Goal: Information Seeking & Learning: Learn about a topic

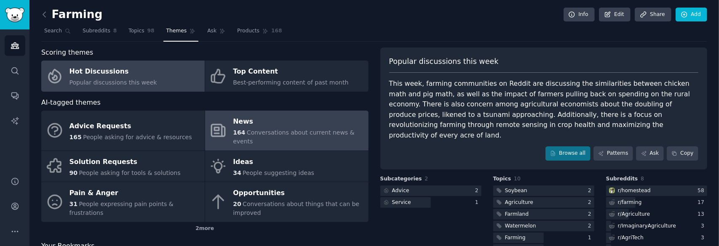
scroll to position [42, 0]
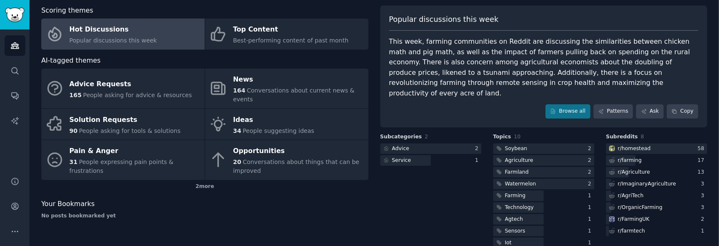
click at [556, 72] on div "This week, farming communities on Reddit are discussing the similarities betwee…" at bounding box center [544, 68] width 310 height 62
click at [607, 104] on link "Patterns" at bounding box center [613, 111] width 40 height 14
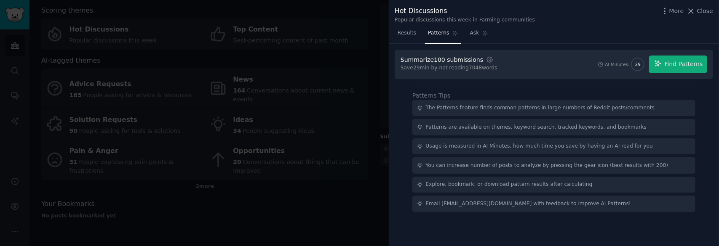
click at [362, 186] on div at bounding box center [359, 123] width 719 height 246
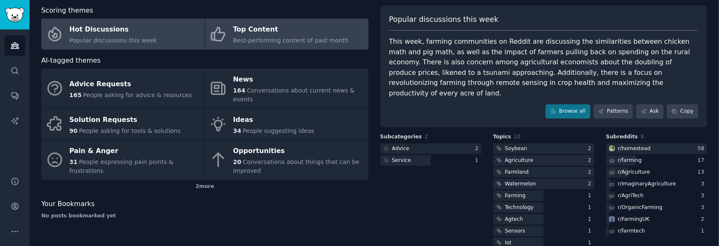
click at [300, 30] on div "Top Content" at bounding box center [290, 29] width 115 height 13
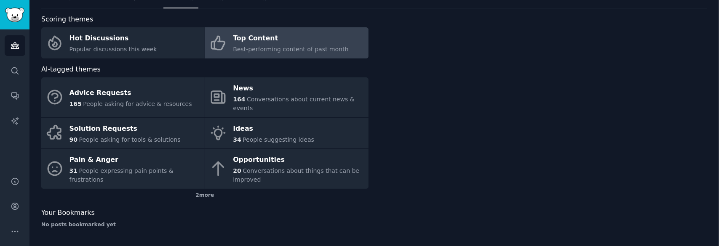
scroll to position [24, 0]
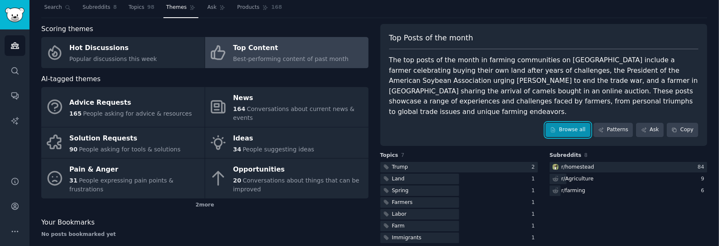
click at [580, 123] on link "Browse all" at bounding box center [567, 130] width 45 height 14
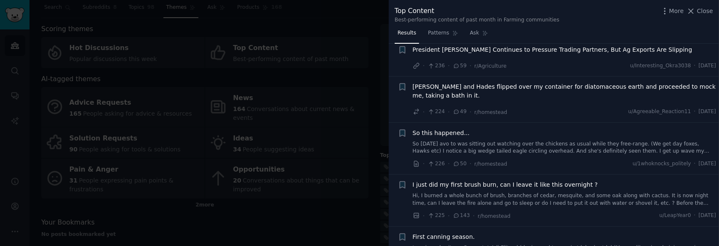
scroll to position [3825, 0]
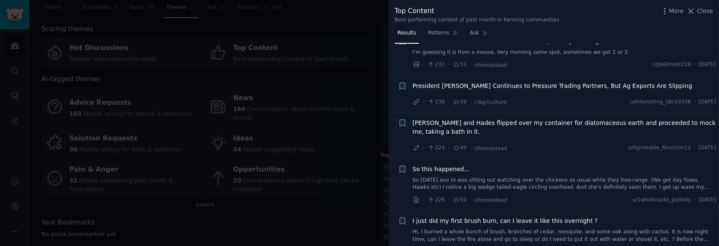
click at [296, 217] on div at bounding box center [359, 123] width 719 height 246
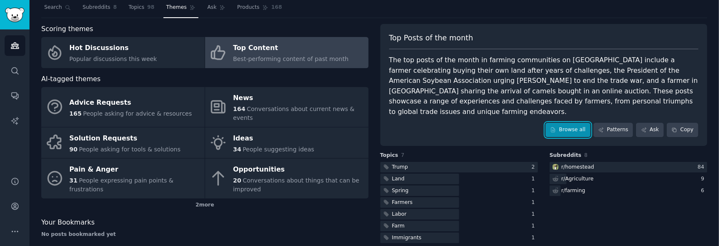
click at [578, 123] on link "Browse all" at bounding box center [567, 130] width 45 height 14
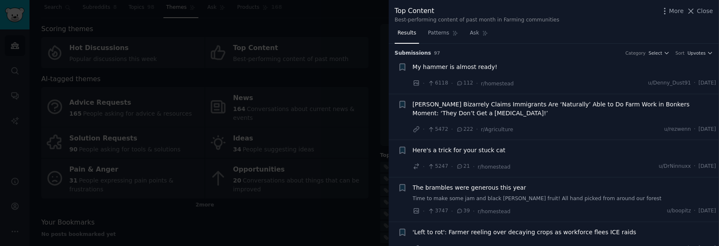
click at [459, 66] on span "My hammer is almost ready!" at bounding box center [455, 67] width 85 height 9
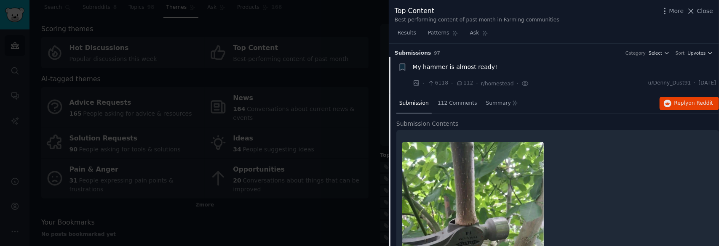
click at [465, 67] on span "My hammer is almost ready!" at bounding box center [455, 67] width 85 height 9
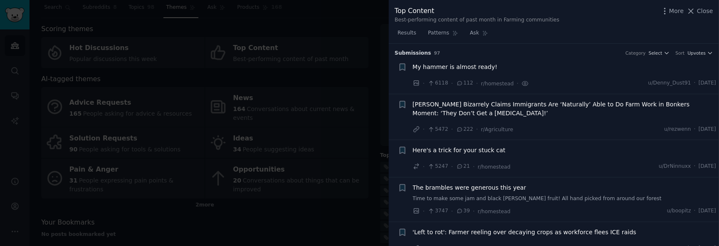
scroll to position [13, 0]
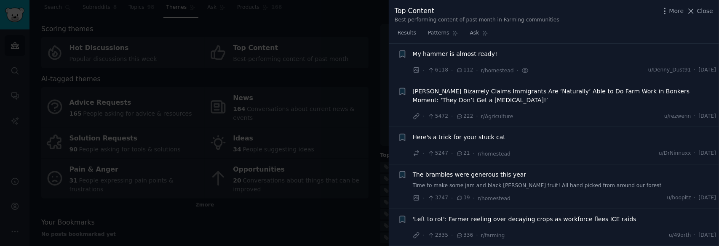
click at [306, 77] on div at bounding box center [359, 123] width 719 height 246
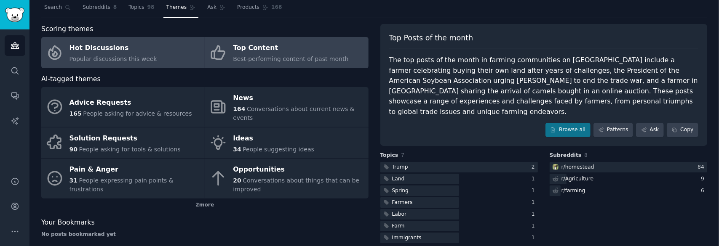
click at [136, 59] on span "Popular discussions this week" at bounding box center [113, 59] width 88 height 7
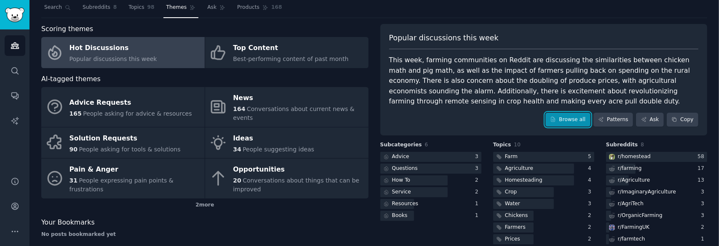
click at [580, 123] on link "Browse all" at bounding box center [567, 120] width 45 height 14
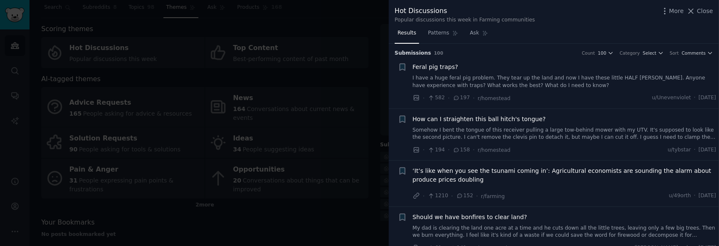
click at [572, 66] on div "Feral pig traps?" at bounding box center [565, 67] width 304 height 9
click at [424, 65] on span "Feral pig traps?" at bounding box center [435, 67] width 45 height 9
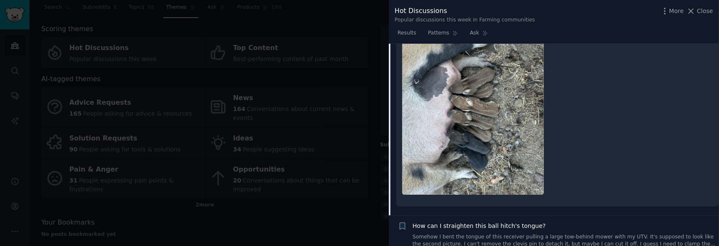
scroll to position [308, 0]
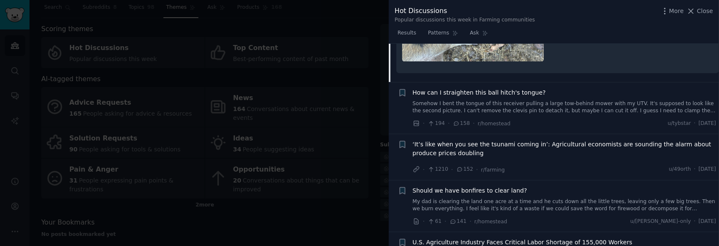
click at [488, 94] on span "How can I straighten this ball hitch's tongue?" at bounding box center [479, 92] width 133 height 9
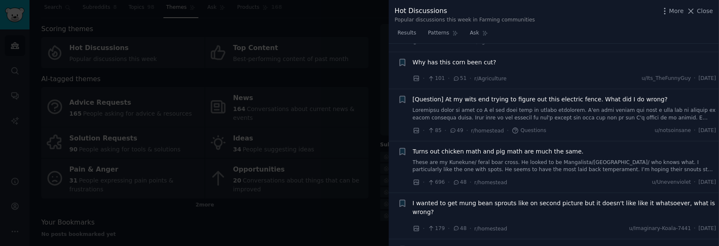
scroll to position [1118, 0]
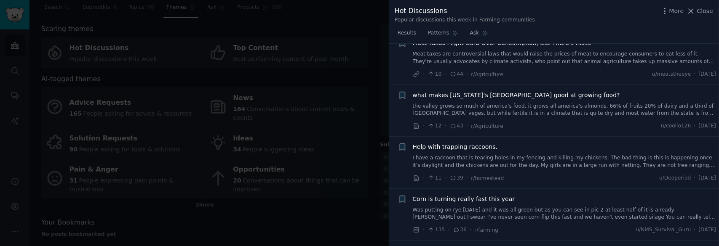
click at [498, 195] on span "Corn is turning really fast this year" at bounding box center [464, 199] width 102 height 9
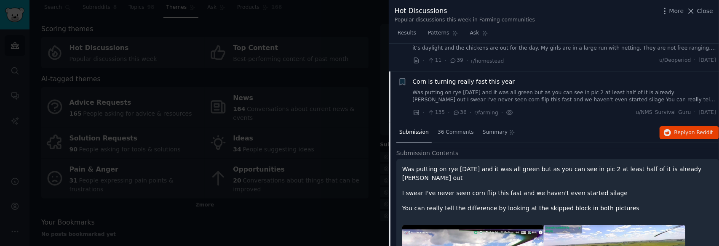
scroll to position [988, 0]
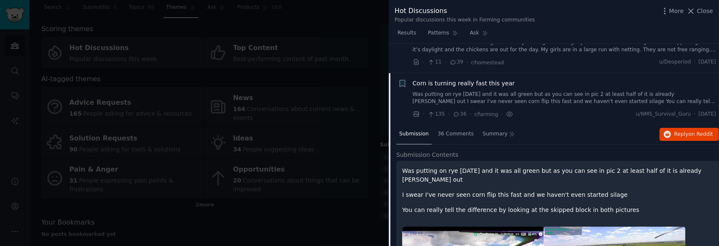
click at [350, 28] on div at bounding box center [359, 123] width 719 height 246
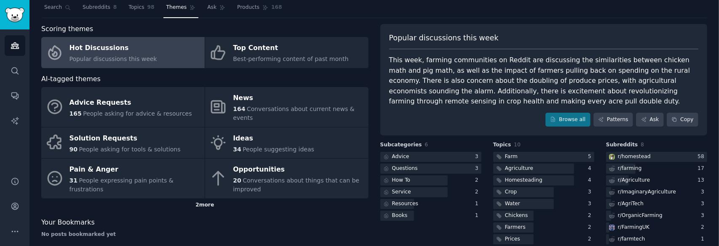
click at [206, 199] on div "2 more" at bounding box center [204, 205] width 327 height 13
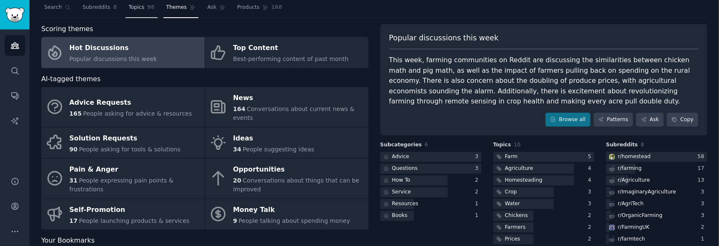
click at [131, 11] on span "Topics" at bounding box center [136, 8] width 16 height 8
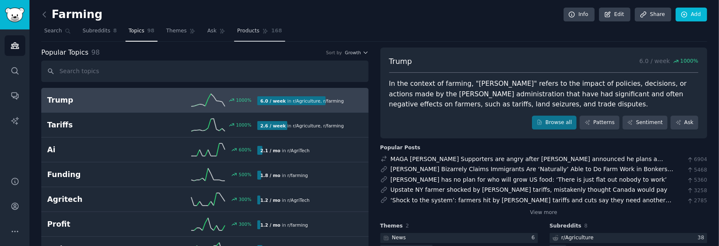
click at [239, 32] on span "Products" at bounding box center [248, 31] width 22 height 8
